Goal: Navigation & Orientation: Understand site structure

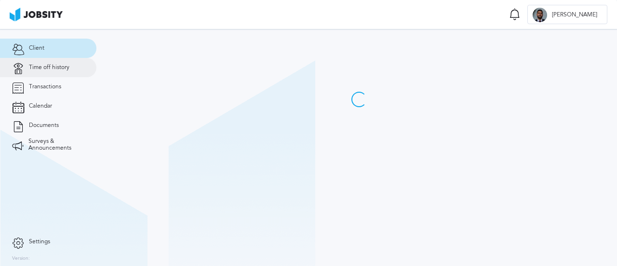
click at [54, 71] on span "Time off history" at bounding box center [49, 67] width 40 height 7
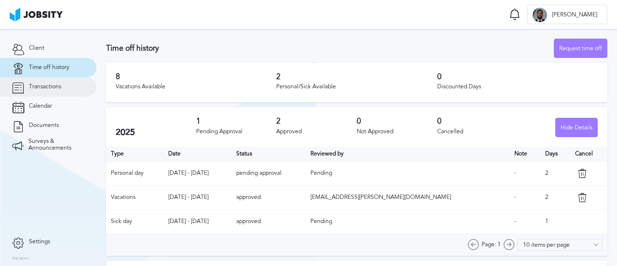
click at [43, 90] on span "Transactions" at bounding box center [45, 86] width 32 height 7
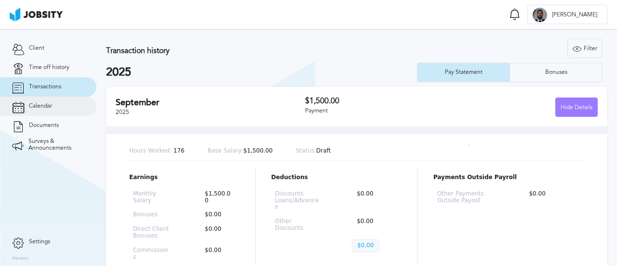
click at [44, 109] on span "Calendar" at bounding box center [40, 106] width 23 height 7
